Goal: Complete application form: Complete application form

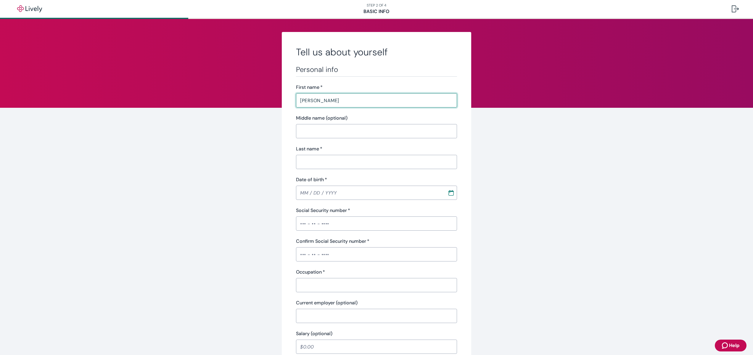
type input "[PERSON_NAME]"
type input "[PHONE_NUMBER]"
type input "[STREET_ADDRESS]"
type input "No. 23"
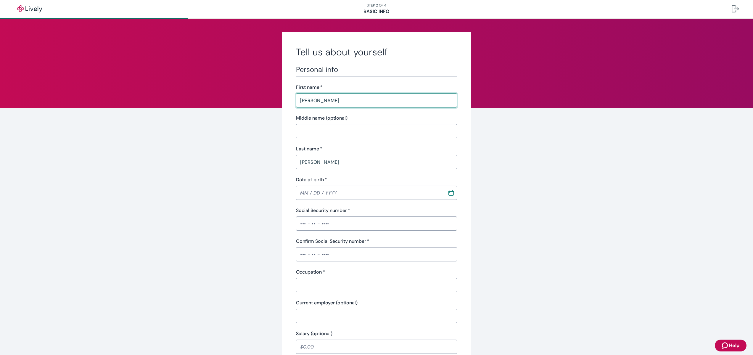
type input "Forest Knolls"
type input "CA"
type input "94933"
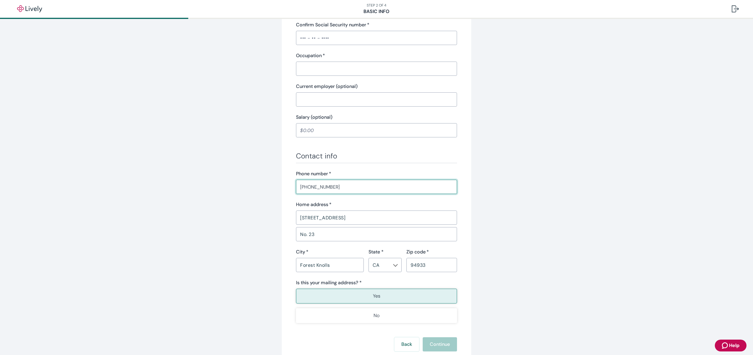
type input "[PHONE_NUMBER]"
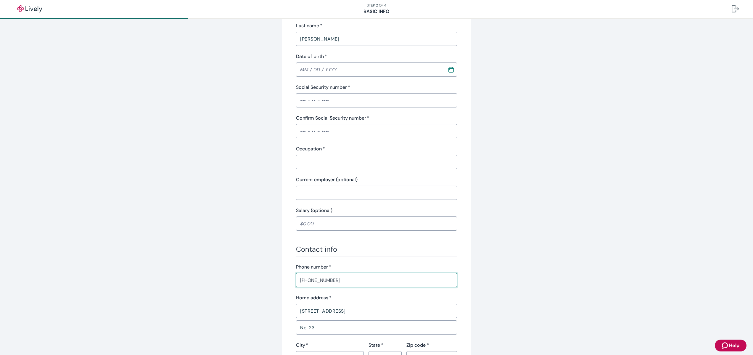
scroll to position [5, 0]
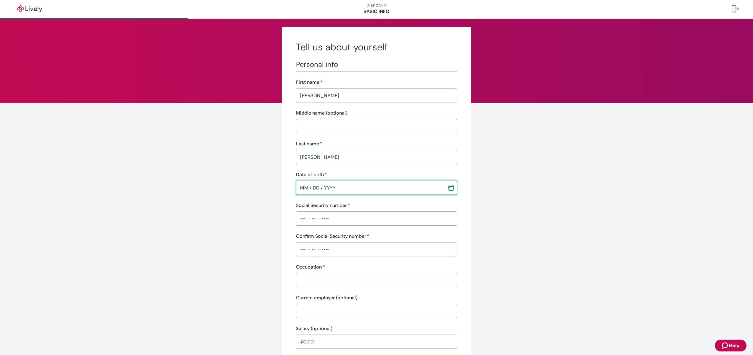
click at [301, 186] on input "MM / DD / YYYY" at bounding box center [369, 188] width 147 height 12
type input "[DATE]"
click at [303, 220] on input "Social Security number   *" at bounding box center [376, 218] width 161 height 12
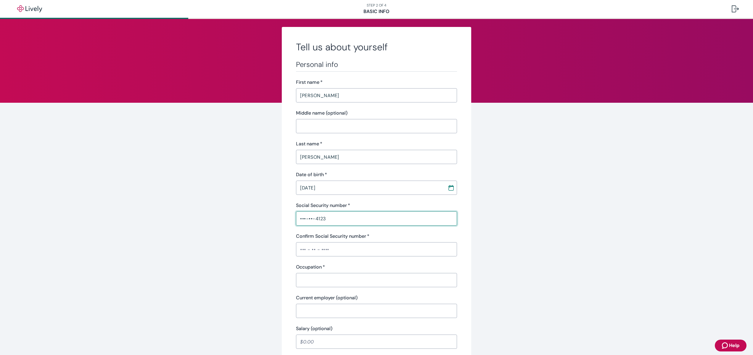
type input "•••-••-4123"
click at [300, 248] on input "Confirm Social Security number   *" at bounding box center [376, 249] width 161 height 12
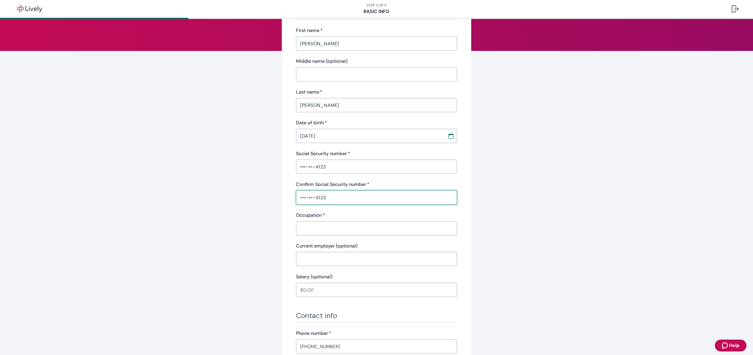
scroll to position [61, 0]
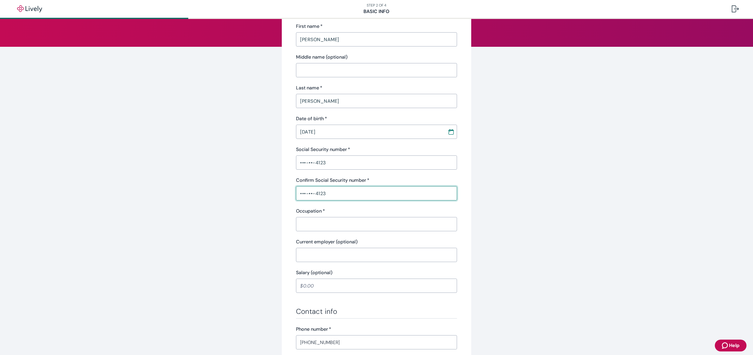
type input "•••-••-4123"
click at [332, 222] on input "Occupation   *" at bounding box center [376, 224] width 161 height 12
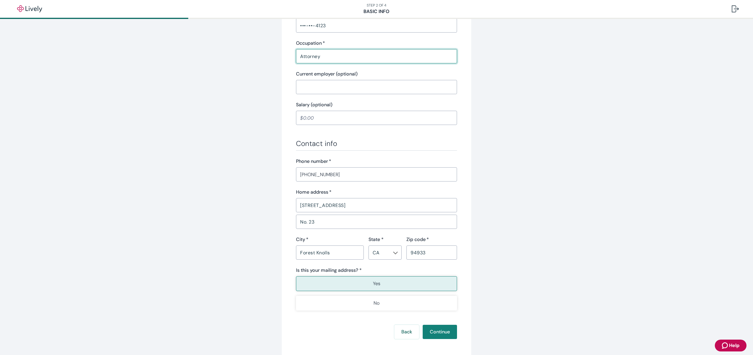
scroll to position [235, 0]
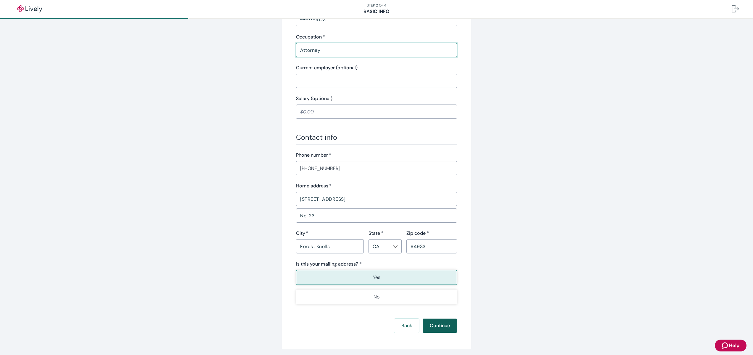
type input "Attorney"
click at [448, 331] on button "Continue" at bounding box center [439, 325] width 34 height 14
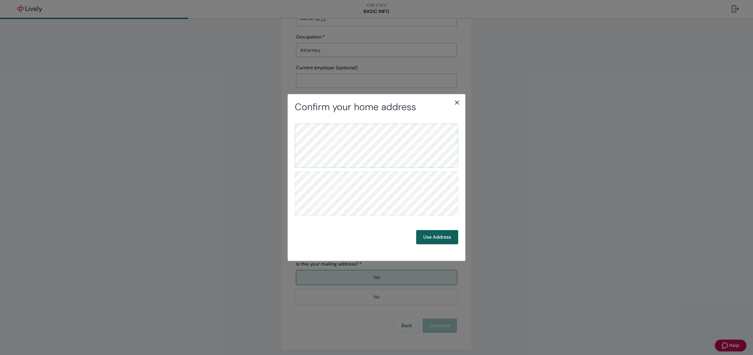
click at [444, 238] on button "Use Address" at bounding box center [437, 237] width 42 height 14
click at [437, 238] on button "Use Address" at bounding box center [437, 237] width 42 height 14
click at [456, 103] on icon "close" at bounding box center [456, 102] width 7 height 7
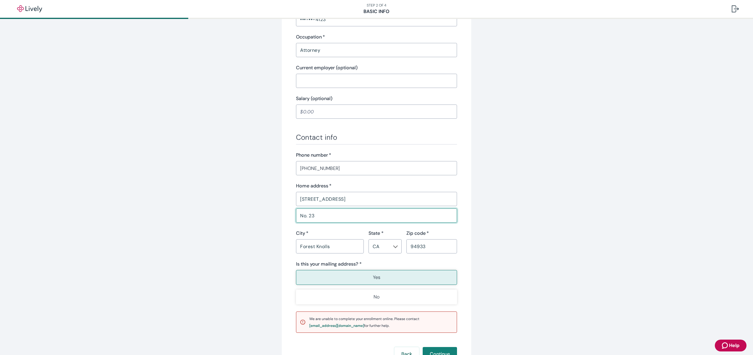
drag, startPoint x: 322, startPoint y: 221, endPoint x: 322, endPoint y: 217, distance: 3.3
click at [322, 220] on input "No. 23" at bounding box center [376, 215] width 161 height 12
drag, startPoint x: 322, startPoint y: 217, endPoint x: 266, endPoint y: 217, distance: 56.2
click at [296, 217] on input "No. 23" at bounding box center [376, 215] width 161 height 12
click at [438, 350] on button "Continue" at bounding box center [439, 354] width 34 height 14
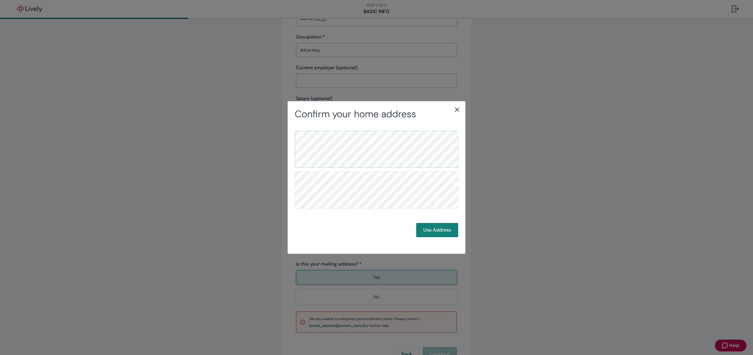
click at [434, 244] on div "Use Address" at bounding box center [376, 183] width 177 height 127
click at [433, 237] on div "Use Address" at bounding box center [376, 183] width 177 height 127
click at [433, 230] on button "Use Address" at bounding box center [437, 230] width 42 height 14
click at [444, 231] on button "Use Address" at bounding box center [437, 230] width 42 height 14
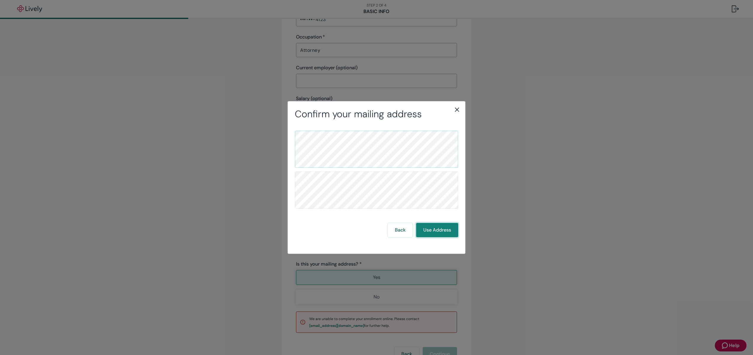
click at [444, 231] on button "Use Address" at bounding box center [437, 230] width 42 height 14
click at [457, 108] on icon "close" at bounding box center [456, 109] width 7 height 7
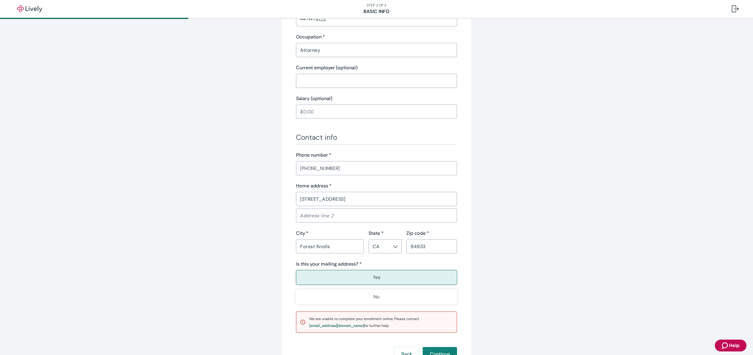
scroll to position [286, 0]
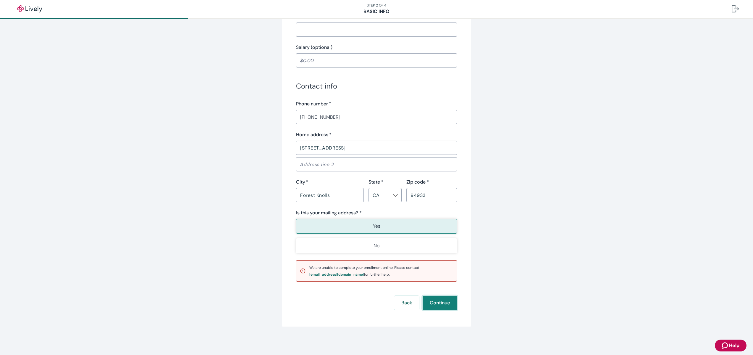
click at [440, 306] on button "Continue" at bounding box center [439, 303] width 34 height 14
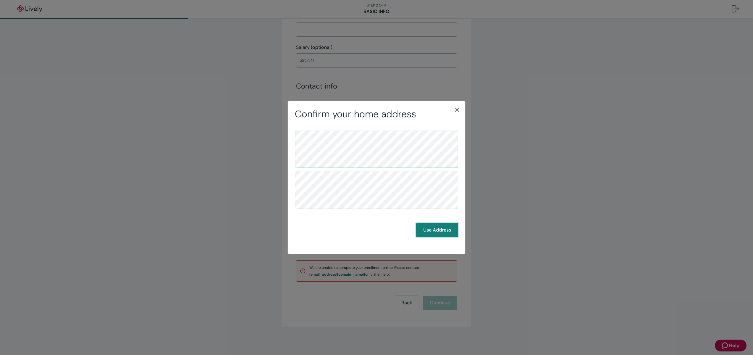
click at [444, 226] on button "Use Address" at bounding box center [437, 230] width 42 height 14
click at [446, 231] on button "Use Address" at bounding box center [437, 230] width 42 height 14
click at [431, 222] on div "Back Use Address" at bounding box center [376, 183] width 163 height 106
click at [435, 230] on button "Use Address" at bounding box center [437, 230] width 42 height 14
click at [460, 108] on icon "close" at bounding box center [456, 109] width 7 height 7
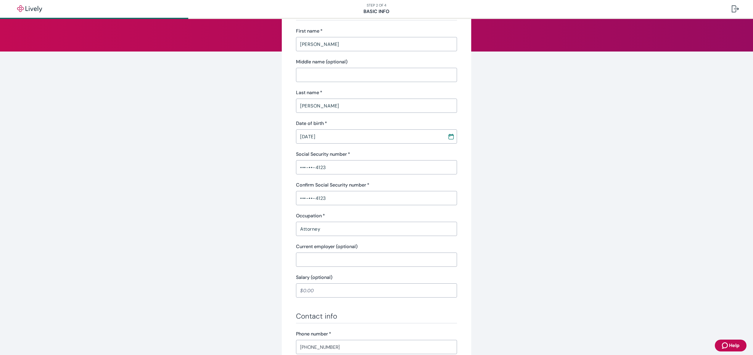
scroll to position [0, 0]
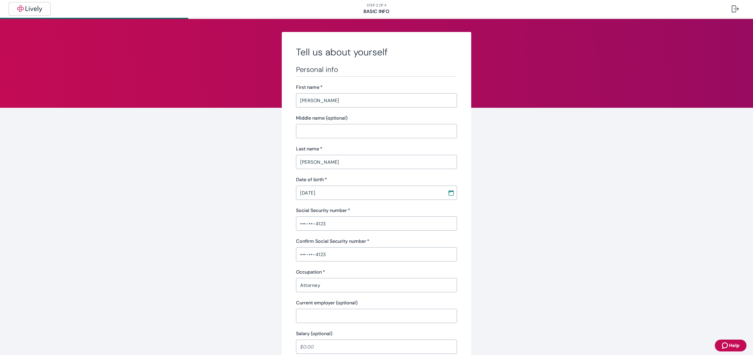
click at [18, 9] on img "button" at bounding box center [29, 8] width 33 height 7
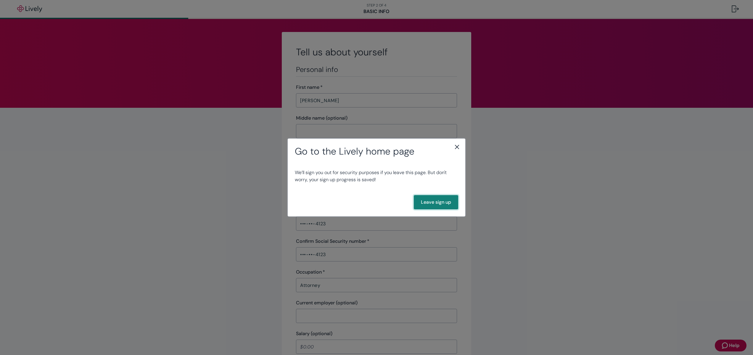
click at [431, 202] on button "Leave sign up" at bounding box center [436, 202] width 44 height 14
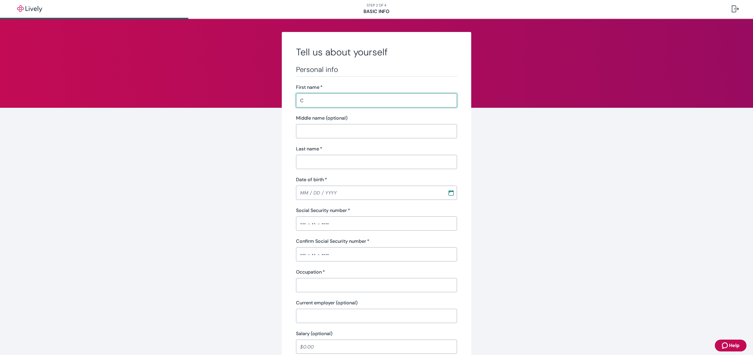
type input "[PERSON_NAME]"
type input "[PHONE_NUMBER]"
type input "[STREET_ADDRESS]"
type input "No. 23"
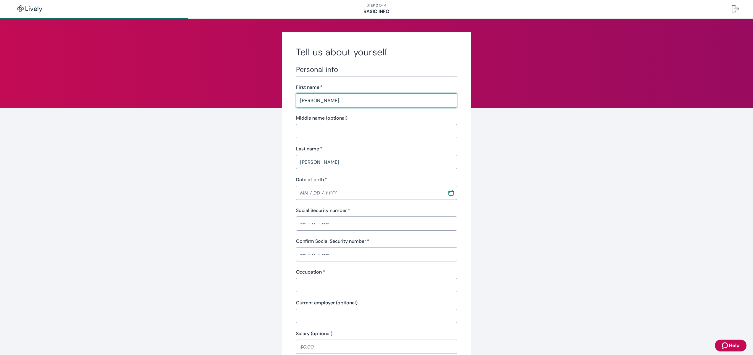
type input "Forest Knolls"
type input "CA"
type input "94933"
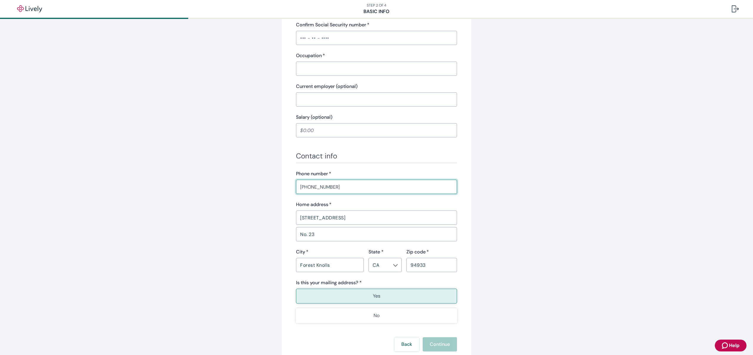
type input "[PHONE_NUMBER]"
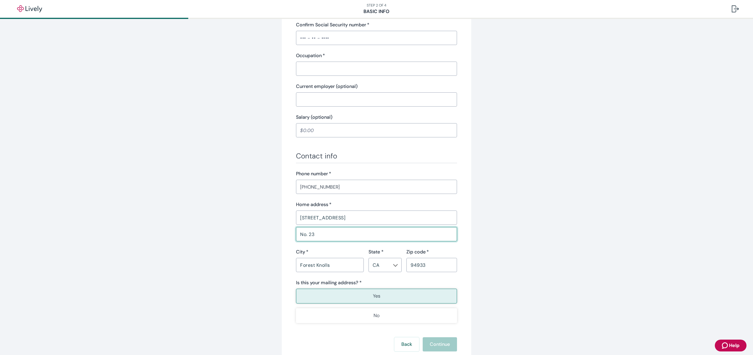
drag, startPoint x: 320, startPoint y: 234, endPoint x: 253, endPoint y: 234, distance: 67.2
click at [296, 234] on input "No. 23" at bounding box center [376, 234] width 161 height 12
click at [609, 223] on div "Tell us about yourself Personal info First name   * Claudia ​ Middle name (opti…" at bounding box center [376, 99] width 753 height 593
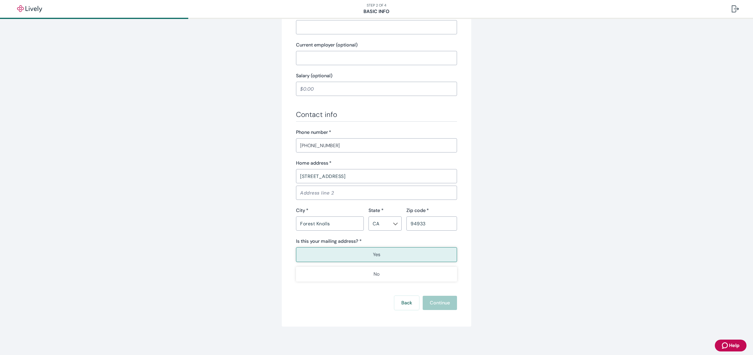
click at [386, 255] on button "Yes" at bounding box center [376, 254] width 161 height 15
click at [435, 306] on div "Back Continue" at bounding box center [376, 303] width 161 height 14
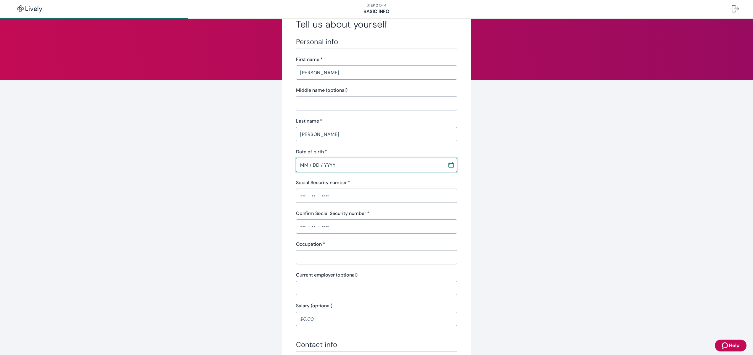
click at [302, 161] on input "MM / DD / YYYY" at bounding box center [369, 165] width 147 height 12
type input "[DATE]"
click at [310, 194] on input "Social Security number   *" at bounding box center [376, 196] width 161 height 12
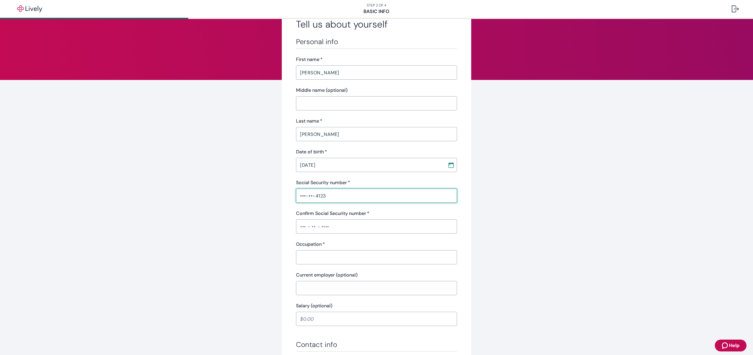
type input "•••-••-4123"
click at [331, 225] on input "Confirm Social Security number   *" at bounding box center [376, 226] width 161 height 12
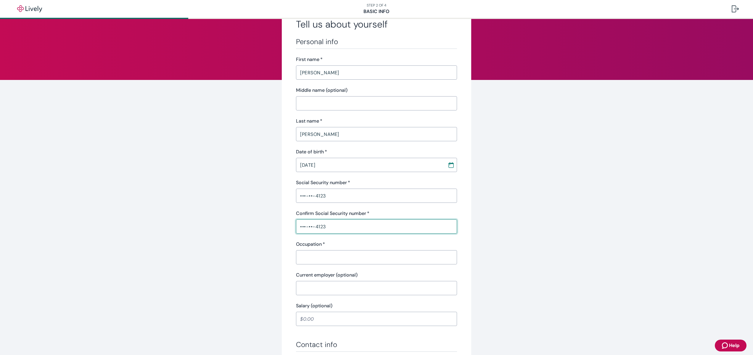
type input "•••-••-4123"
click at [538, 264] on div "Tell us about yourself Personal info First name   * Claudia ​ Middle name (opti…" at bounding box center [376, 287] width 753 height 593
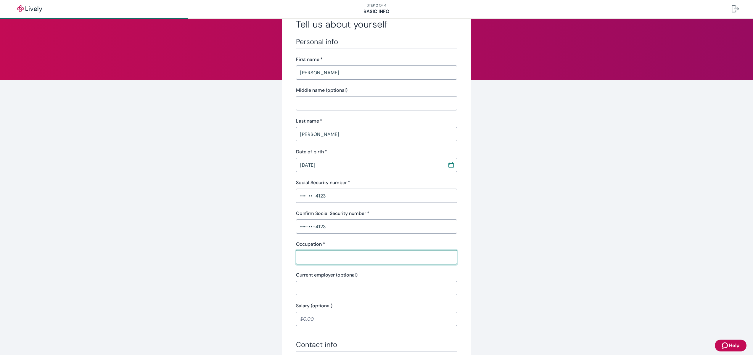
click at [395, 252] on input "Occupation   *" at bounding box center [376, 257] width 161 height 12
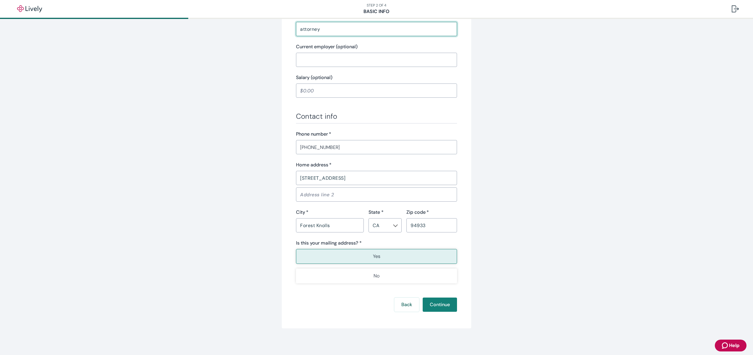
scroll to position [258, 0]
type input "attorney"
click at [436, 309] on button "Continue" at bounding box center [439, 303] width 34 height 14
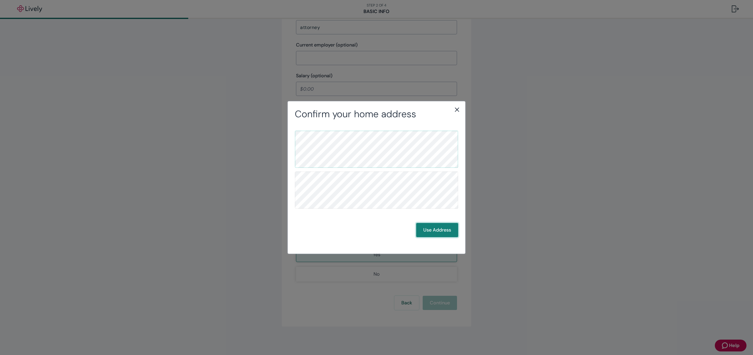
click at [432, 230] on button "Use Address" at bounding box center [437, 230] width 42 height 14
click at [456, 109] on icon "close" at bounding box center [457, 110] width 4 height 4
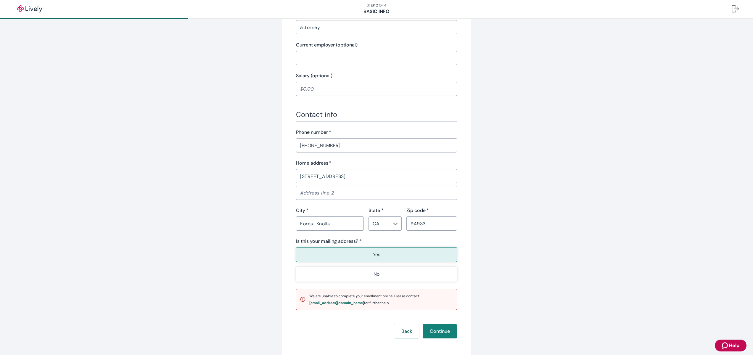
scroll to position [0, 0]
